Goal: Task Accomplishment & Management: Manage account settings

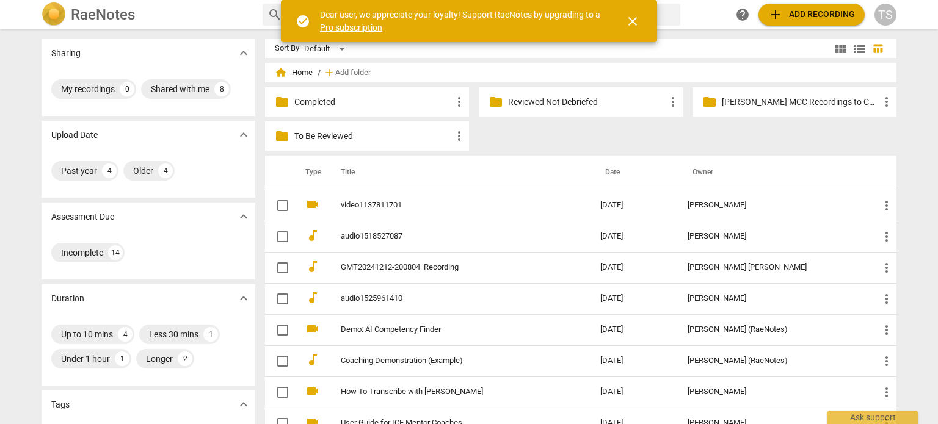
click at [631, 104] on p "Reviewed Not Debriefed" at bounding box center [587, 102] width 158 height 13
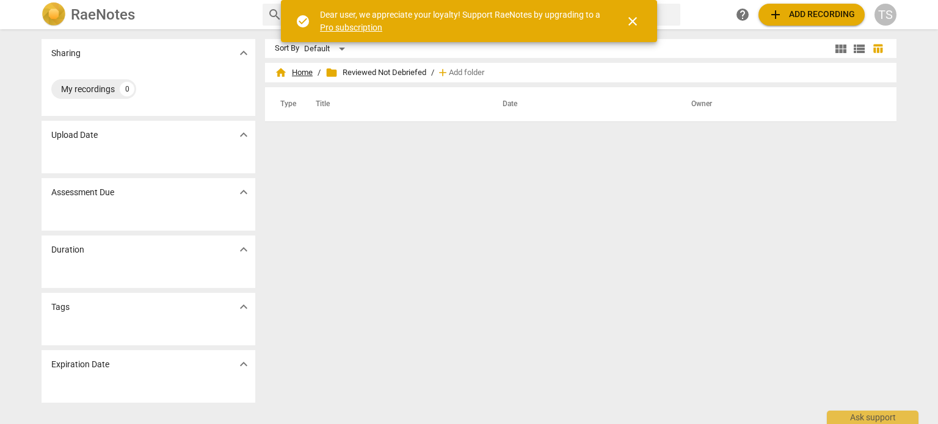
click at [305, 71] on span "home Home" at bounding box center [294, 73] width 38 height 12
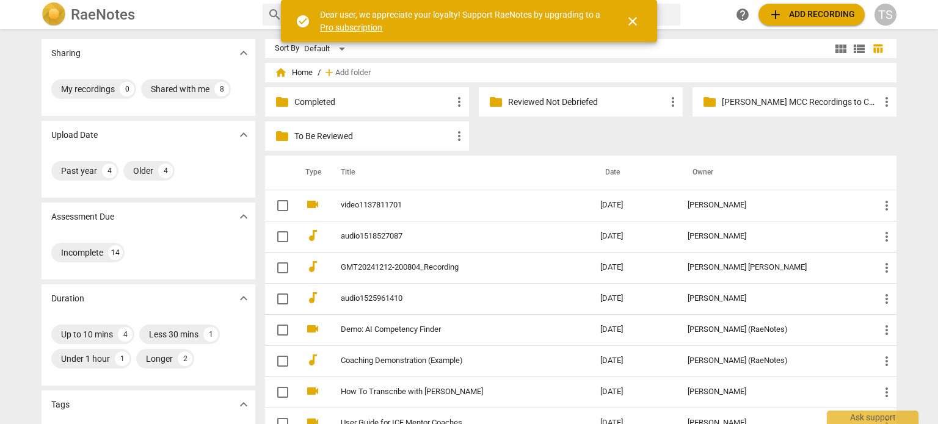
click at [371, 136] on p "To Be Reviewed" at bounding box center [373, 136] width 158 height 13
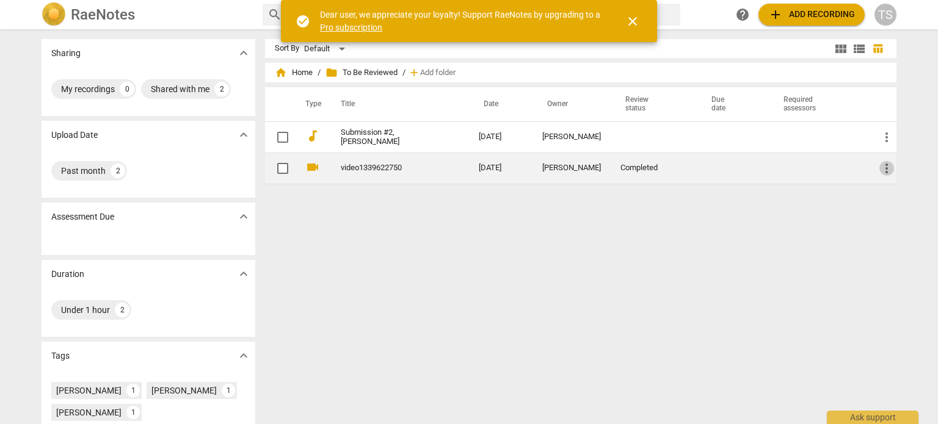
click at [886, 166] on span "more_vert" at bounding box center [886, 168] width 15 height 15
click at [886, 166] on li "Move" at bounding box center [900, 167] width 46 height 29
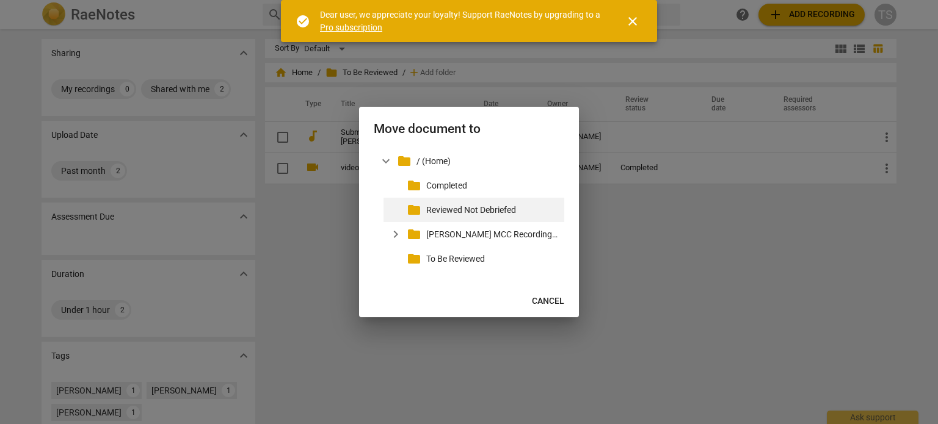
click at [487, 209] on p "Reviewed Not Debriefed" at bounding box center [492, 210] width 133 height 13
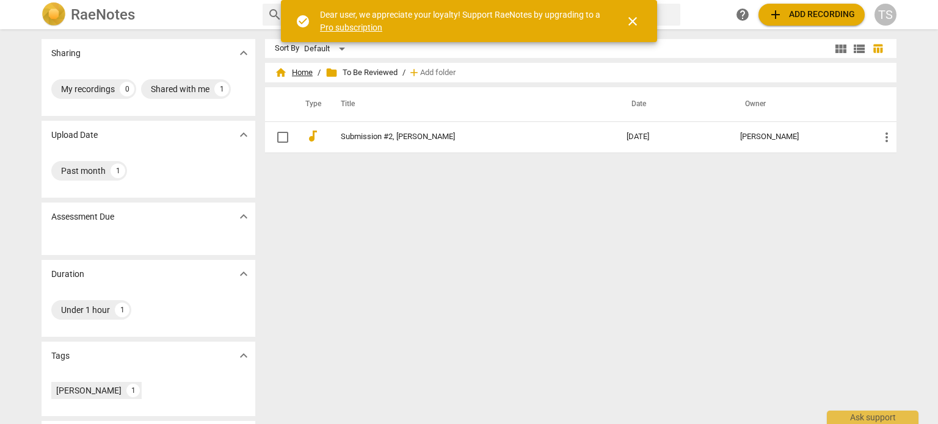
click at [300, 70] on span "home Home" at bounding box center [294, 73] width 38 height 12
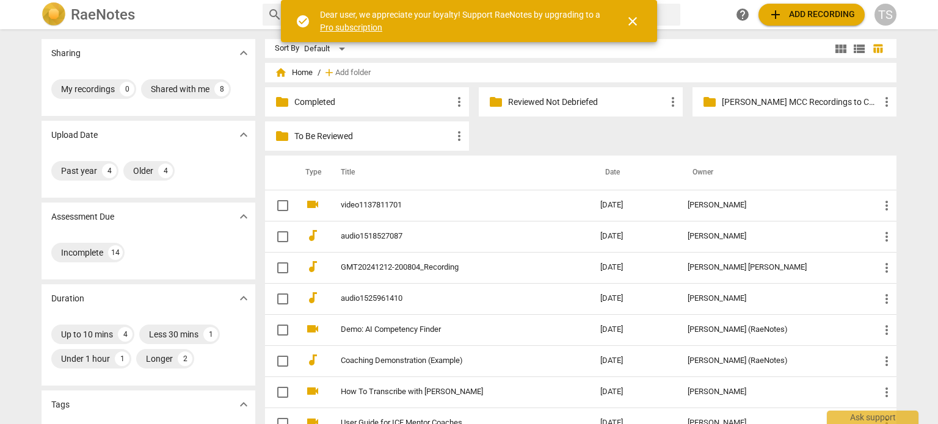
click at [535, 101] on p "Reviewed Not Debriefed" at bounding box center [587, 102] width 158 height 13
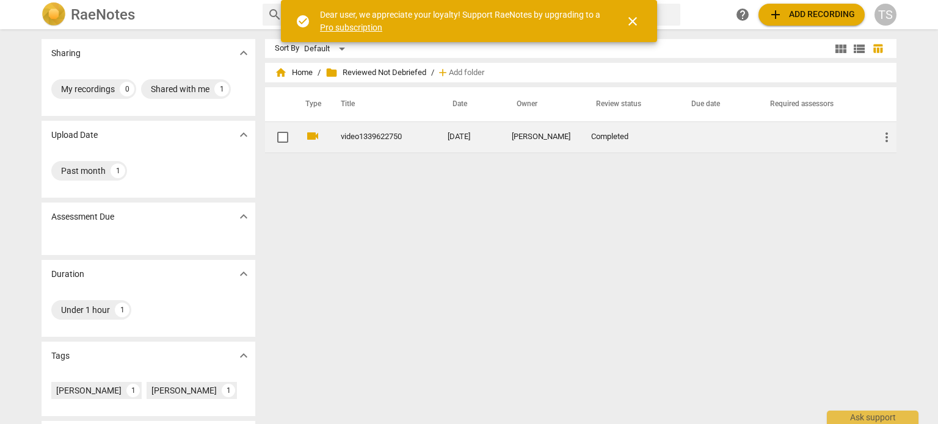
click at [367, 136] on link "video1339622750" at bounding box center [372, 136] width 63 height 9
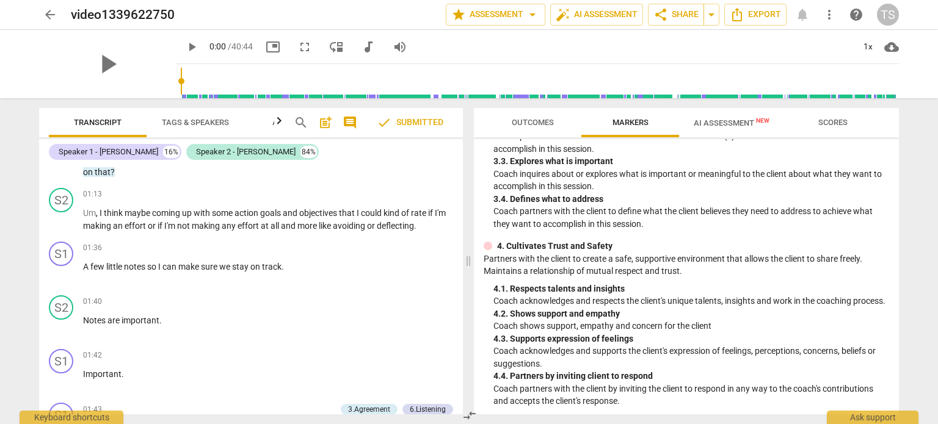
scroll to position [274, 0]
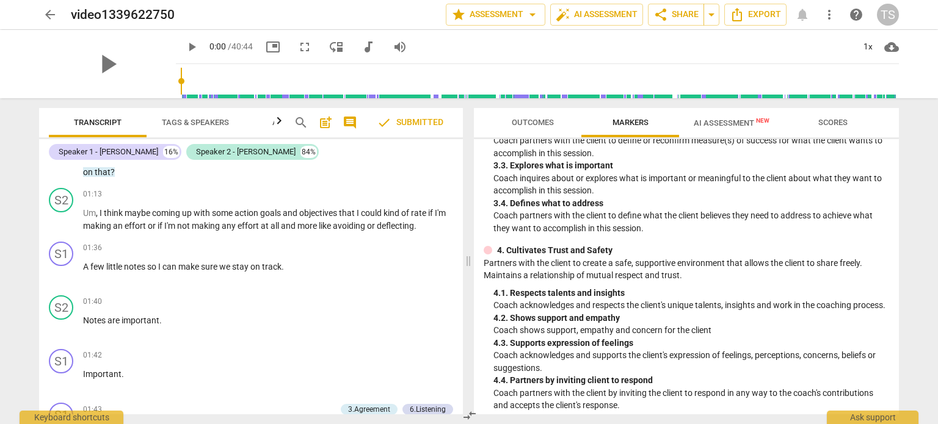
click at [839, 131] on button "Scores" at bounding box center [833, 122] width 98 height 29
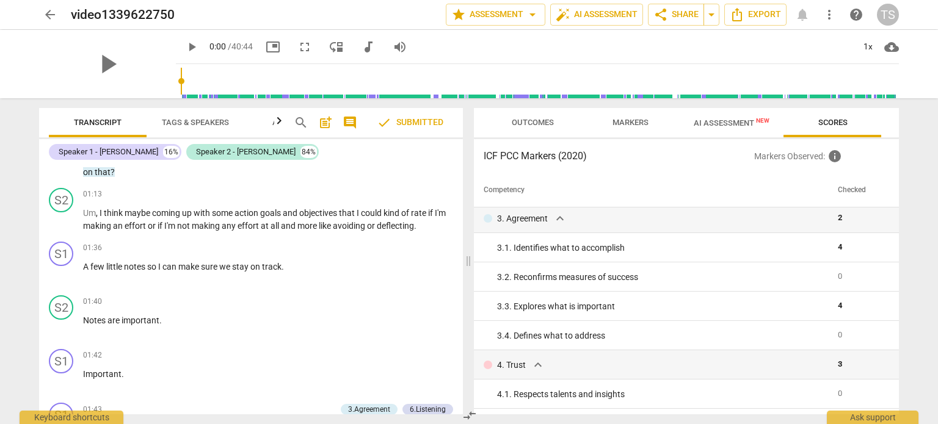
scroll to position [0, 0]
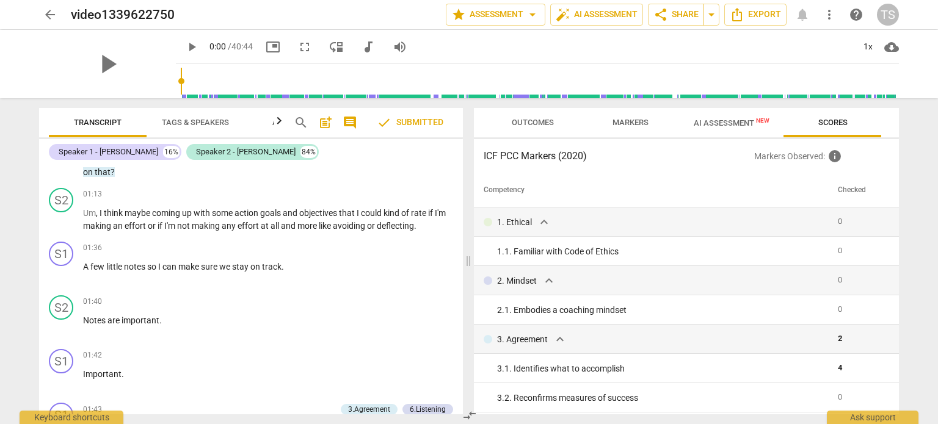
click at [636, 129] on span "Markers" at bounding box center [630, 123] width 65 height 16
